Goal: Task Accomplishment & Management: Manage account settings

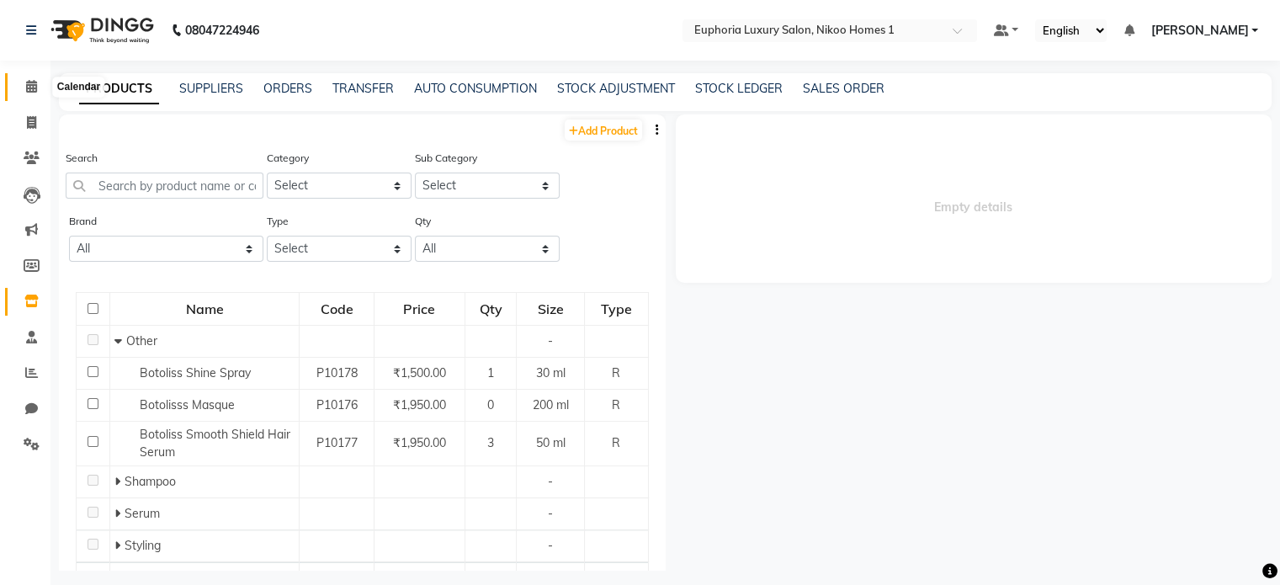
click at [30, 87] on icon at bounding box center [31, 86] width 11 height 13
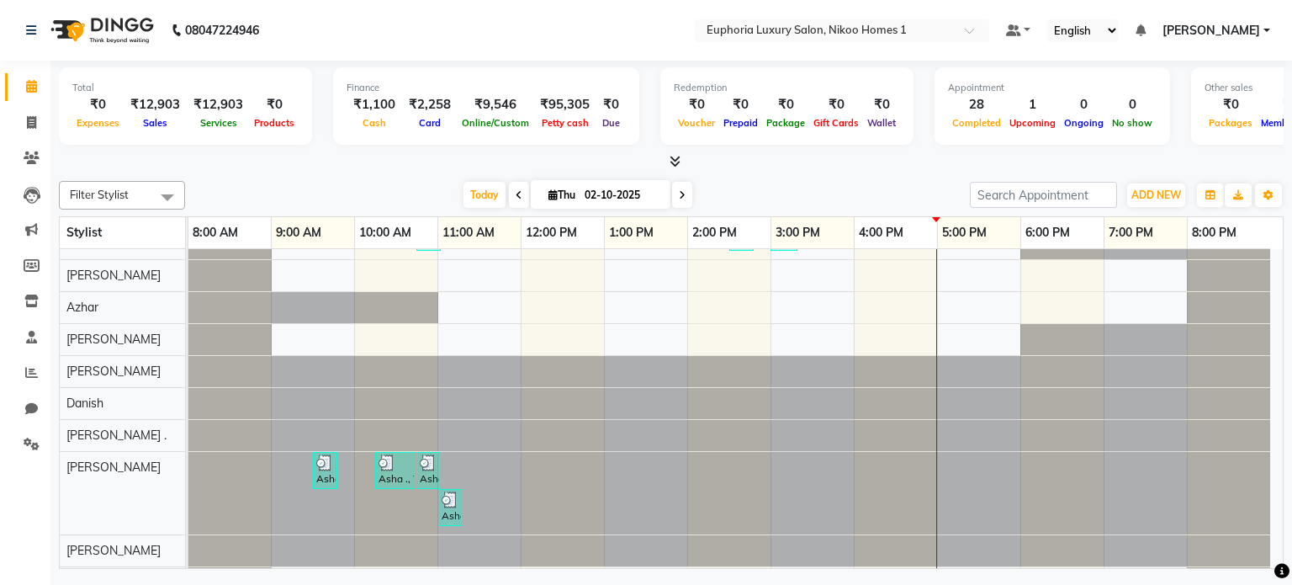
scroll to position [279, 0]
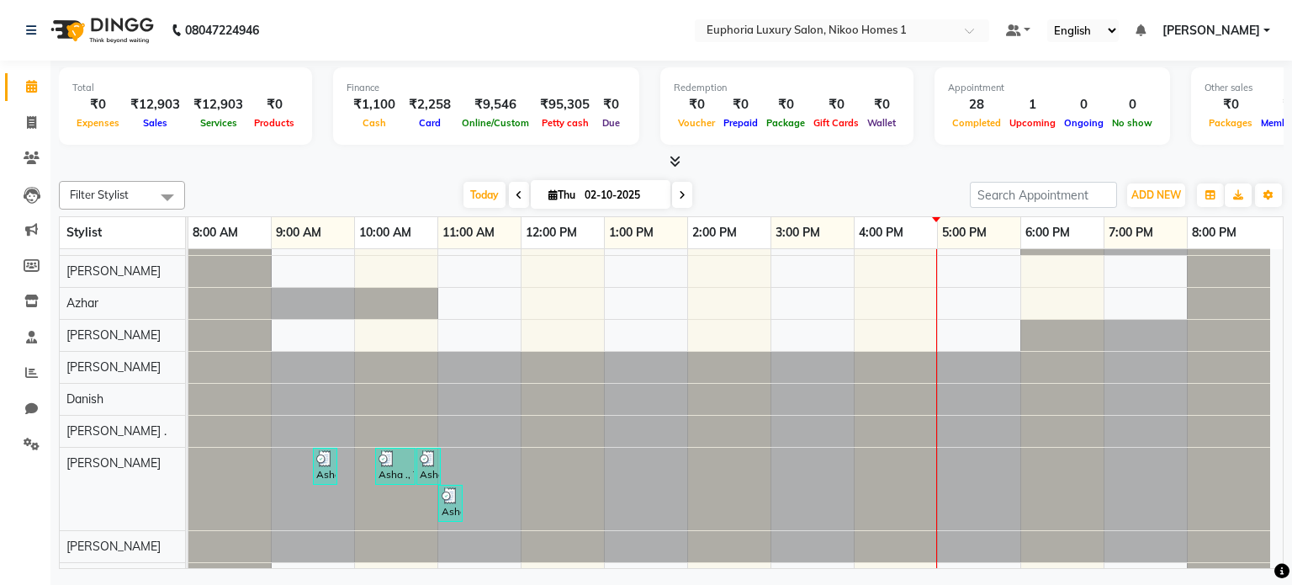
click at [263, 296] on div at bounding box center [313, 303] width 250 height 31
click at [814, 38] on input "text" at bounding box center [825, 32] width 244 height 17
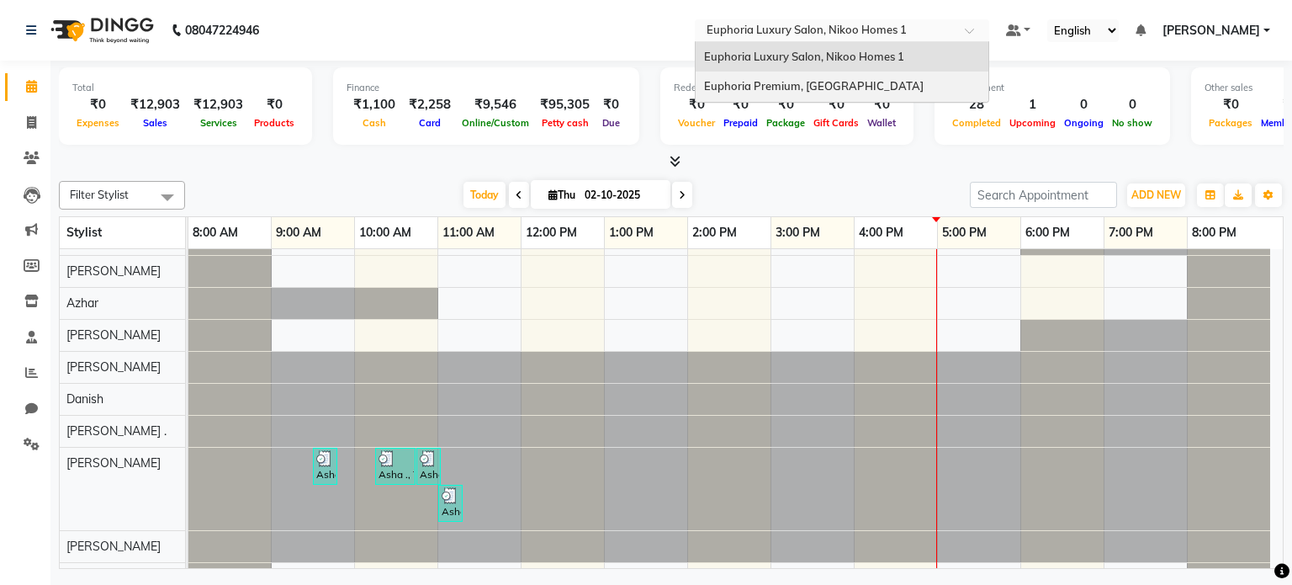
click at [810, 89] on span "Euphoria Premium, [GEOGRAPHIC_DATA]" at bounding box center [814, 85] width 220 height 13
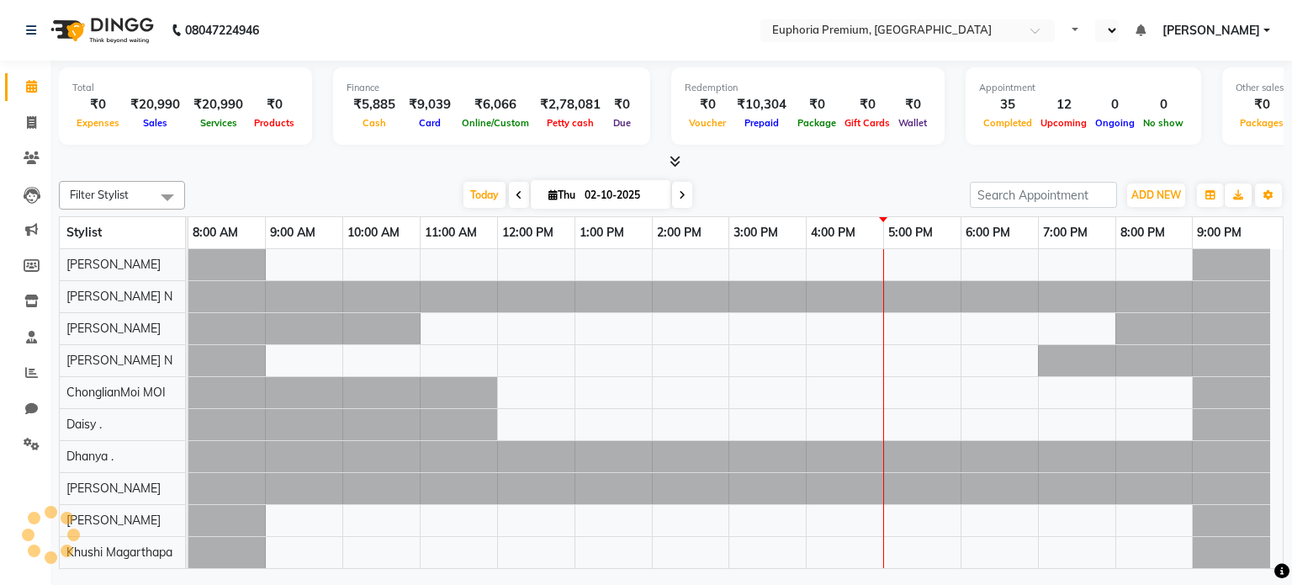
select select "en"
